Goal: Find specific page/section: Find specific page/section

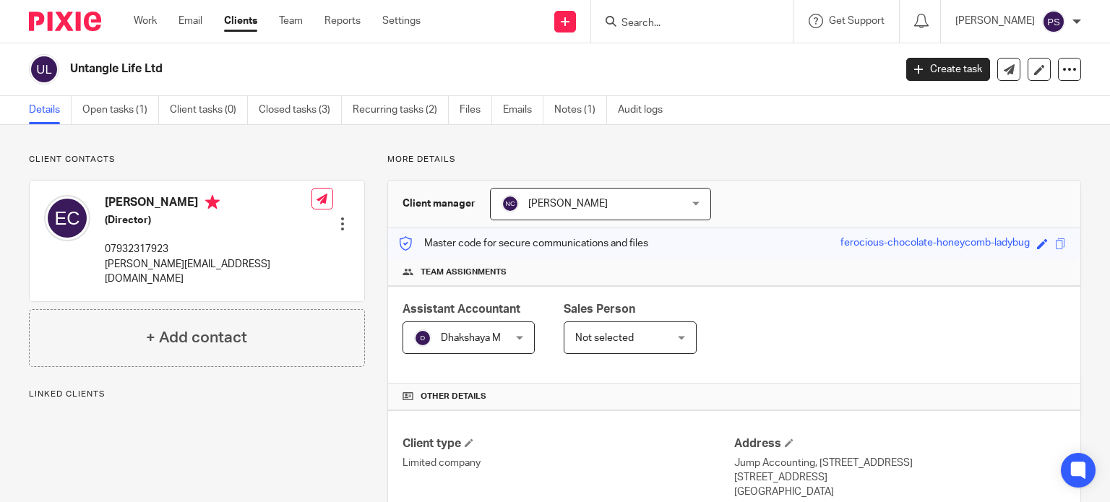
click at [620, 17] on input "Search" at bounding box center [685, 23] width 130 height 13
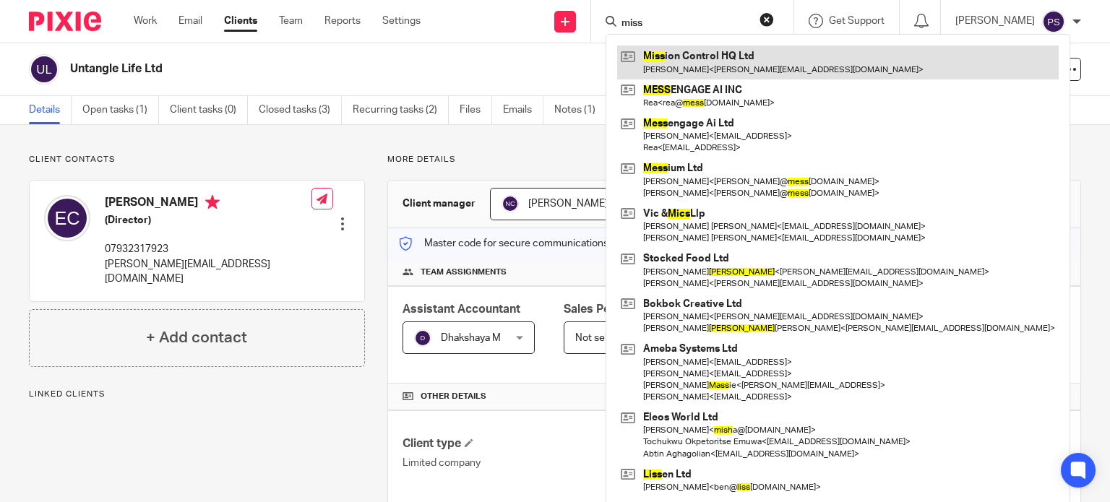
type input "miss"
click at [675, 64] on link at bounding box center [838, 62] width 442 height 33
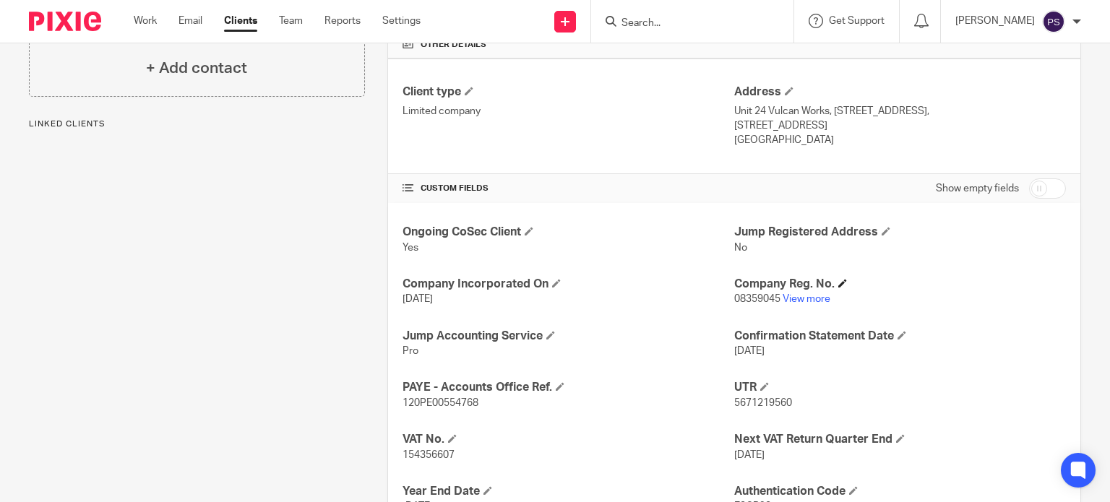
scroll to position [361, 0]
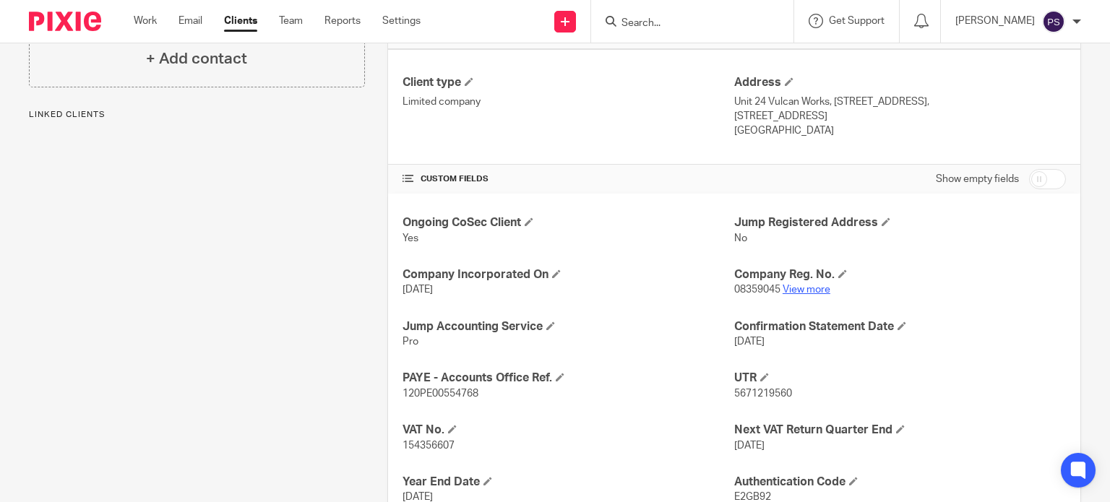
click at [808, 290] on link "View more" at bounding box center [807, 290] width 48 height 10
